Goal: Navigation & Orientation: Find specific page/section

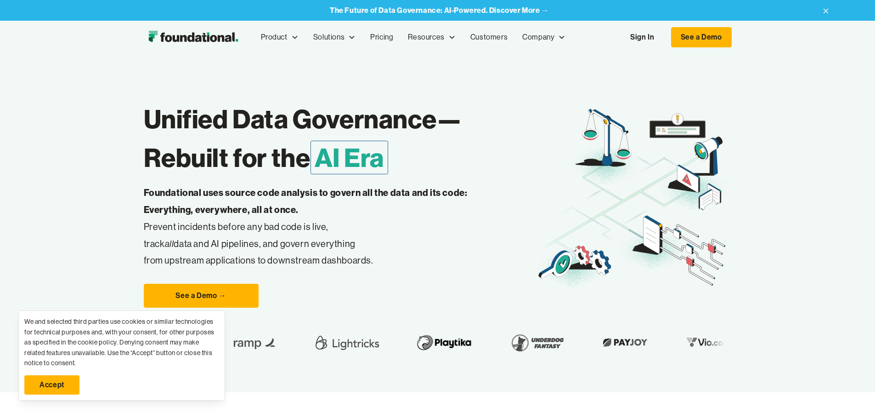
click at [218, 318] on div "We and selected third parties use cookies or similar technologies for technical…" at bounding box center [121, 341] width 195 height 51
click at [297, 307] on div "See a Demo →" at bounding box center [340, 296] width 392 height 24
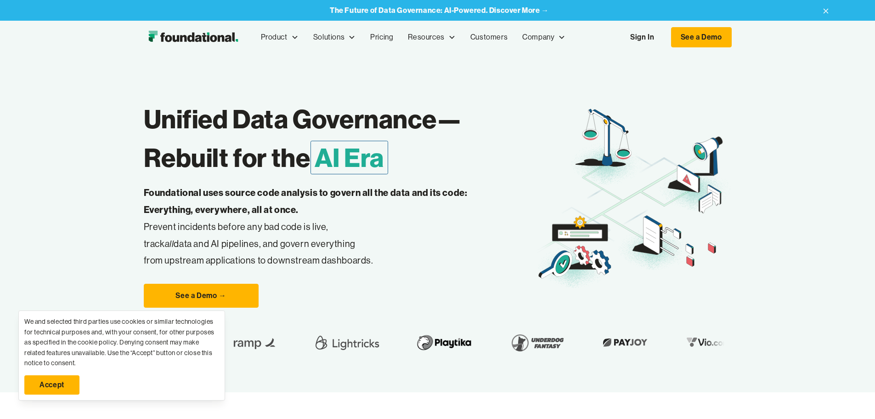
click at [866, 33] on div "Product Product Pull Requests Analyze and validate code changes in every reposi…" at bounding box center [437, 37] width 875 height 33
click at [732, 36] on link "See a Demo" at bounding box center [701, 37] width 61 height 20
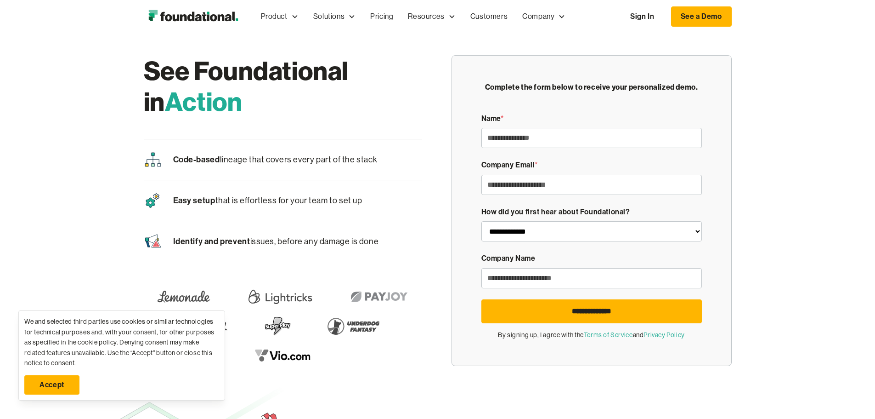
click at [144, 150] on img at bounding box center [153, 159] width 18 height 18
click at [527, 68] on div "Careers" at bounding box center [548, 68] width 43 height 12
